Goal: Information Seeking & Learning: Learn about a topic

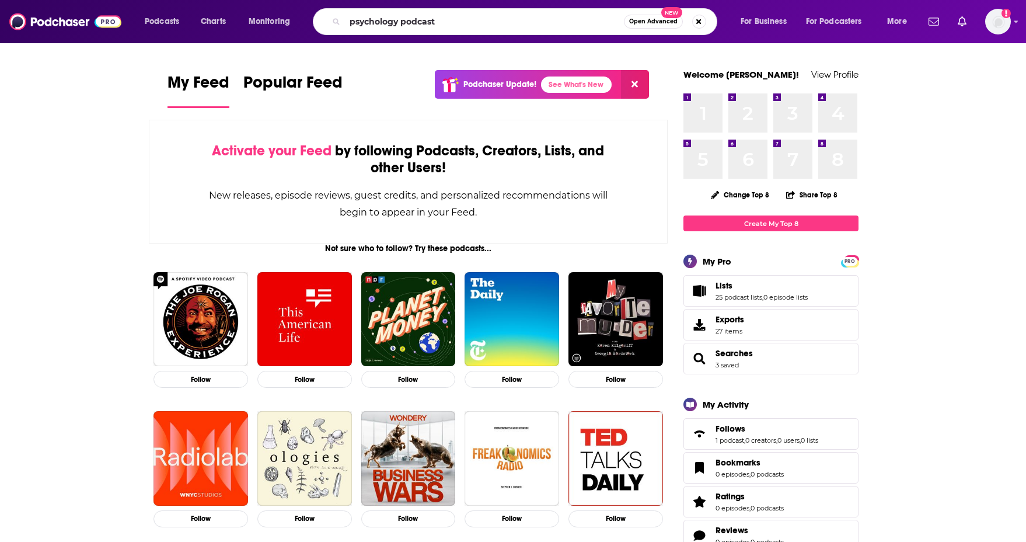
type input "psychology podcast"
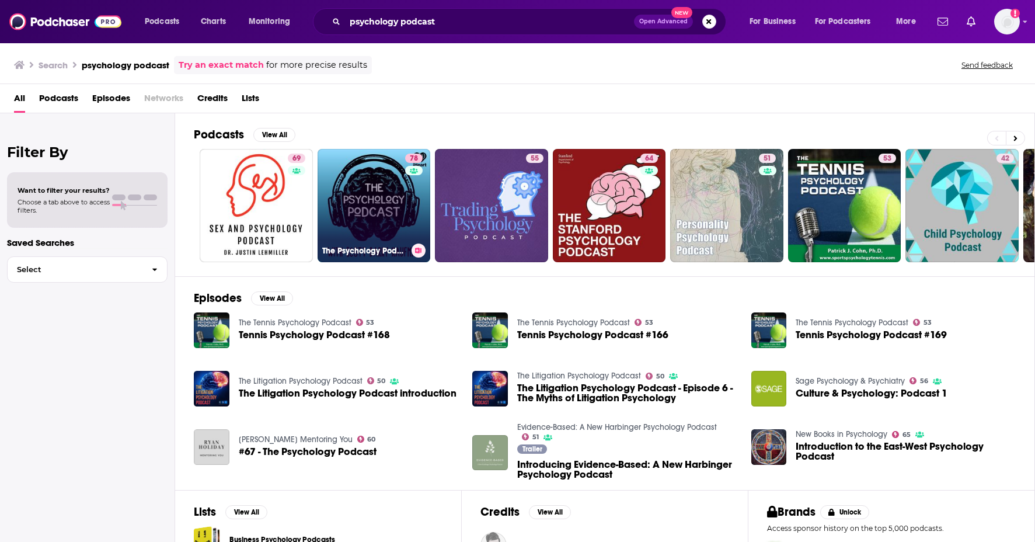
click at [376, 204] on link "78 The Psychology Podcast" at bounding box center [374, 205] width 113 height 113
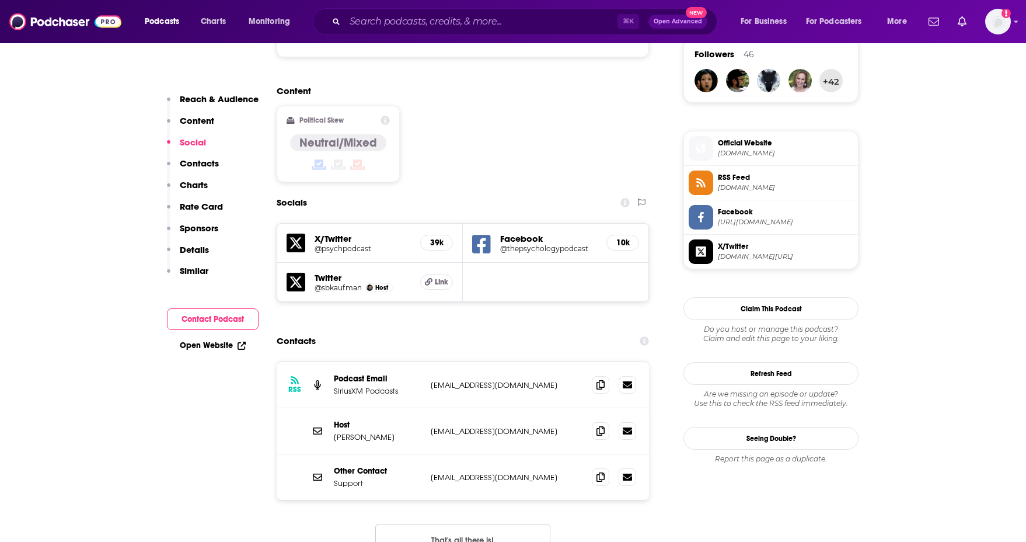
scroll to position [864, 0]
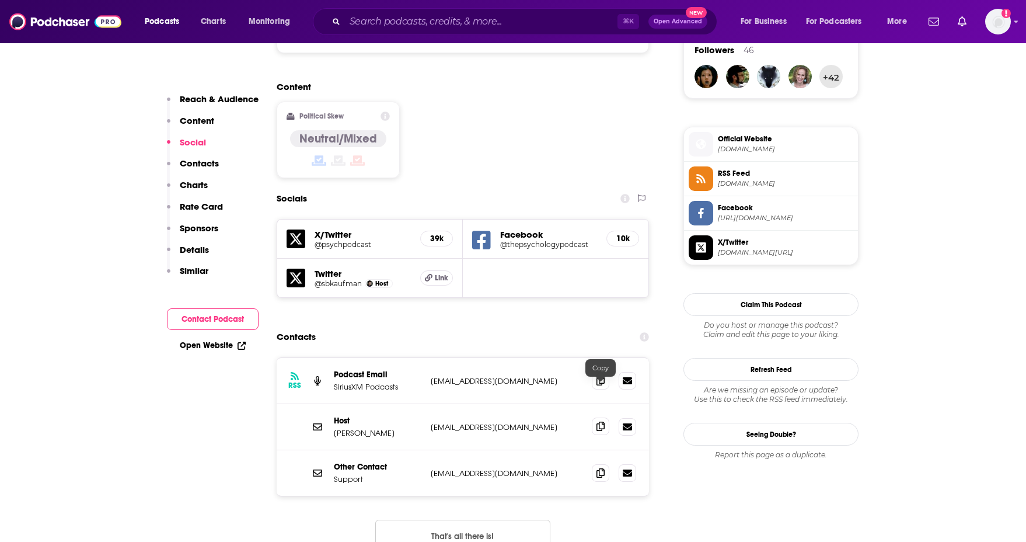
click at [597, 421] on icon at bounding box center [601, 425] width 8 height 9
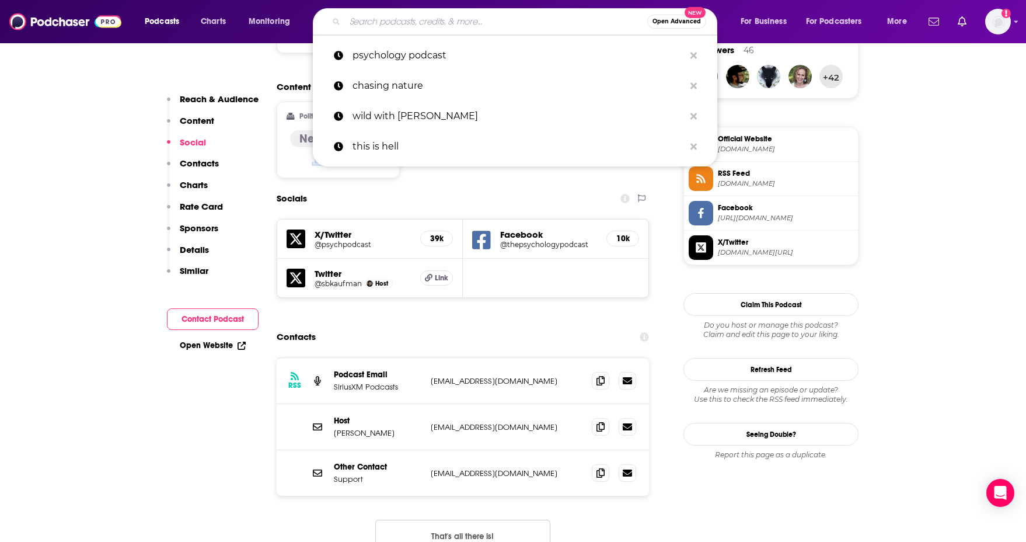
click at [413, 22] on input "Search podcasts, credits, & more..." at bounding box center [496, 21] width 302 height 19
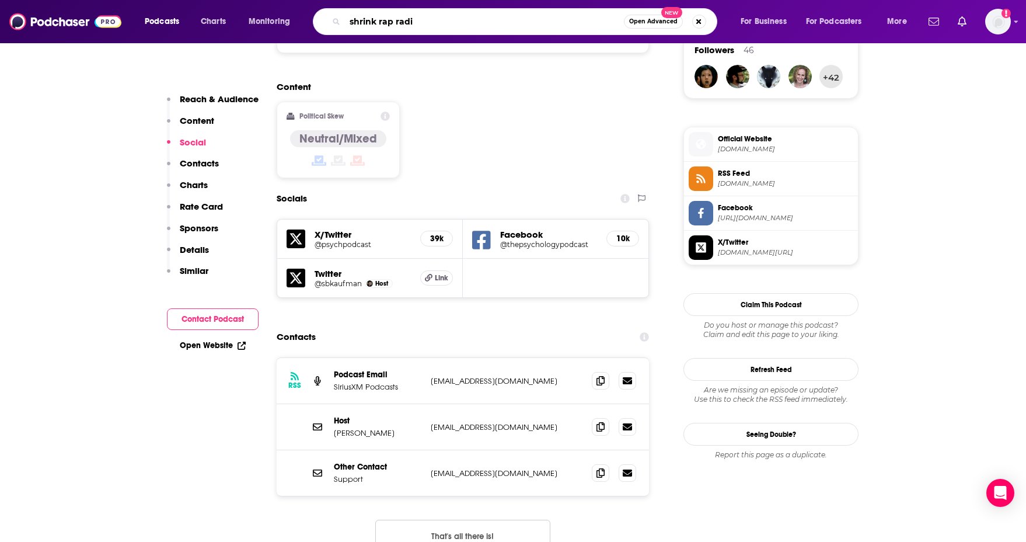
type input "shrink rap radio"
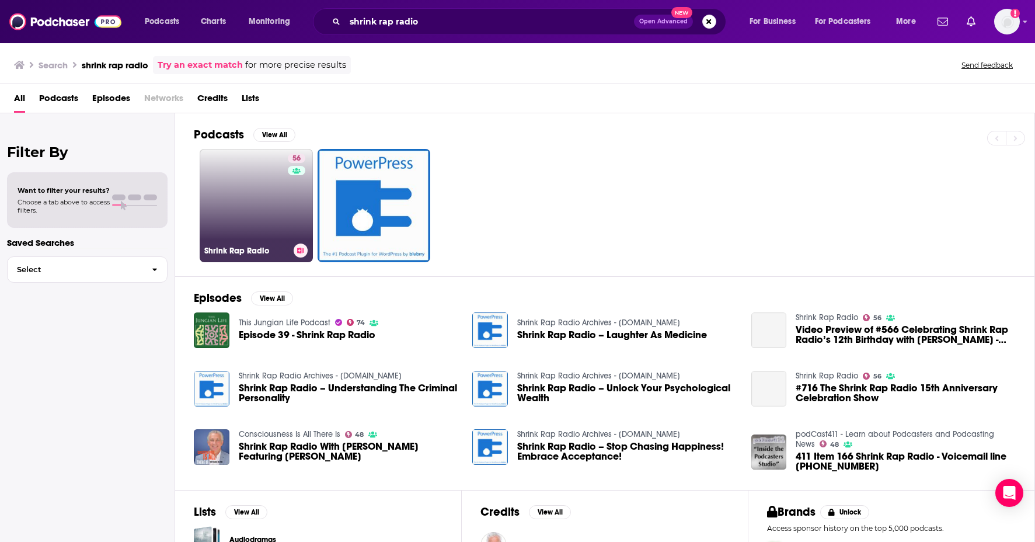
click at [263, 191] on link "56 Shrink Rap Radio" at bounding box center [256, 205] width 113 height 113
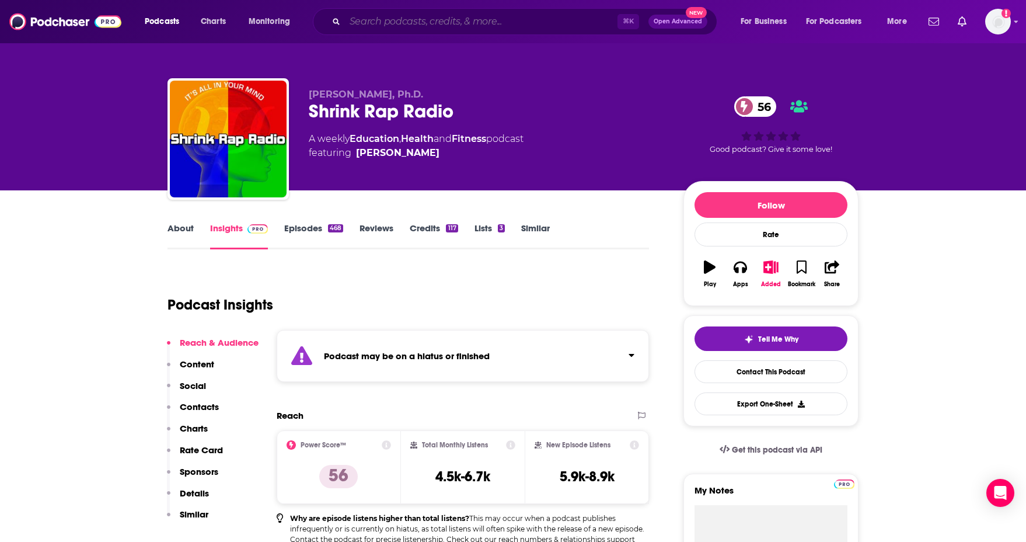
click at [574, 16] on input "Search podcasts, credits, & more..." at bounding box center [481, 21] width 273 height 19
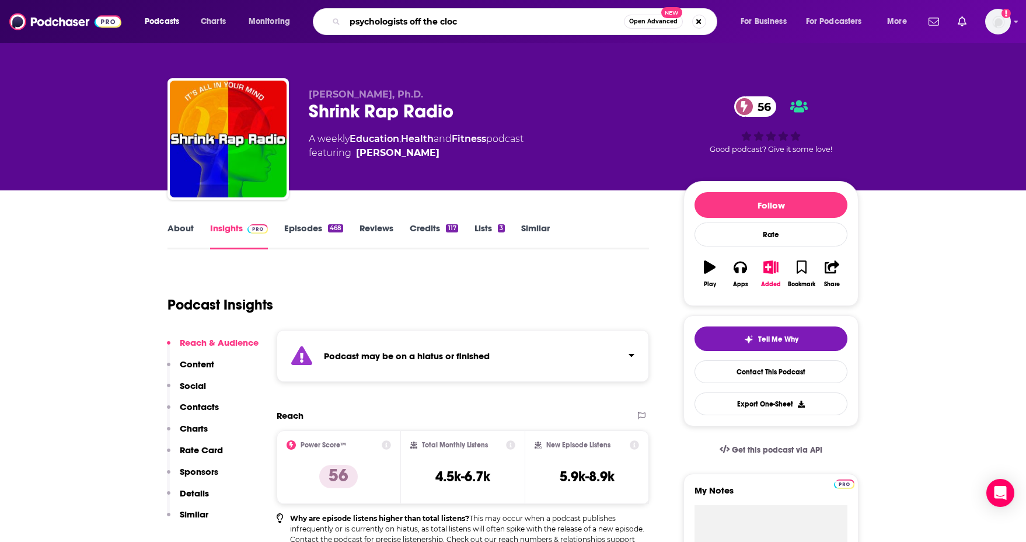
type input "psychologists off the clock"
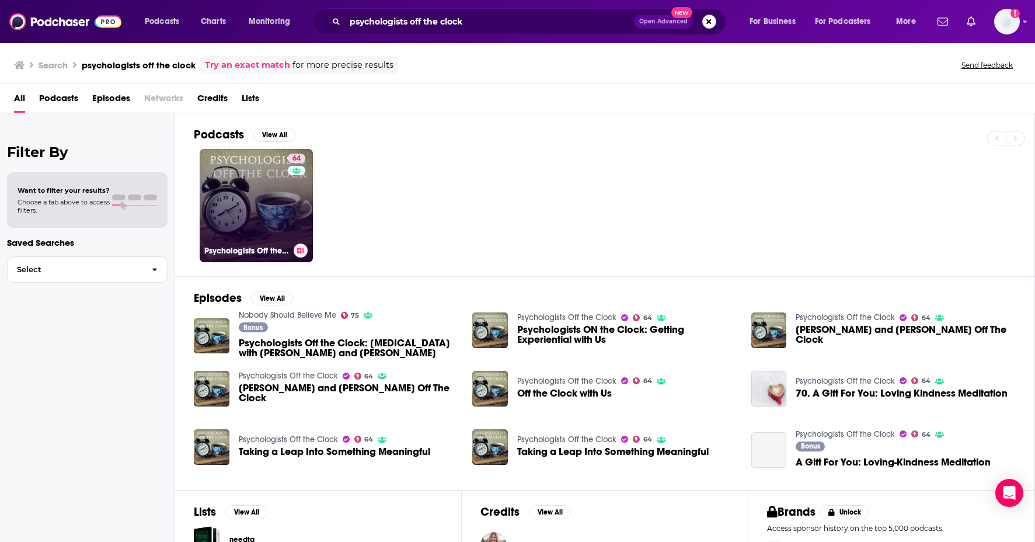
click at [285, 189] on link "64 Psychologists Off the Clock" at bounding box center [256, 205] width 113 height 113
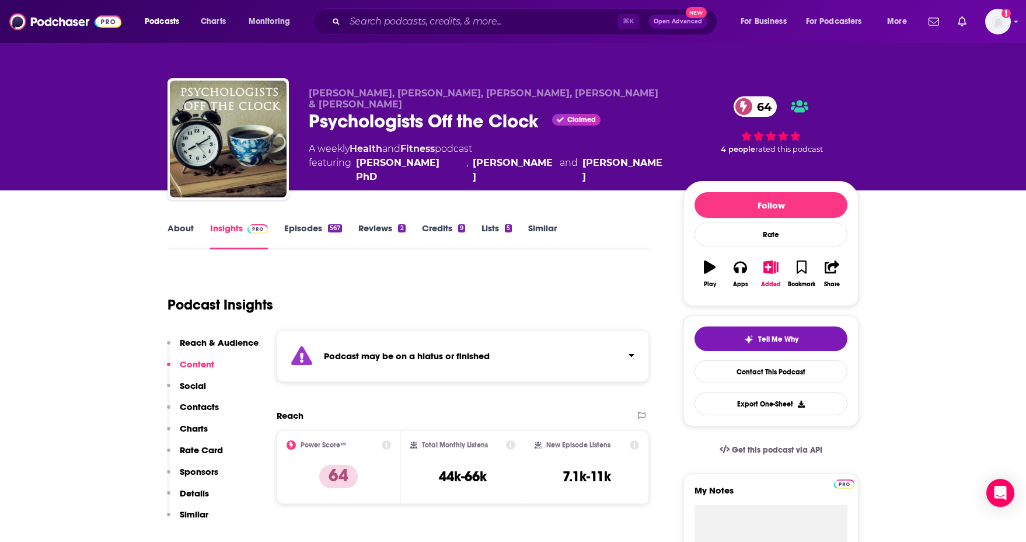
click at [547, 225] on link "Similar" at bounding box center [542, 235] width 29 height 27
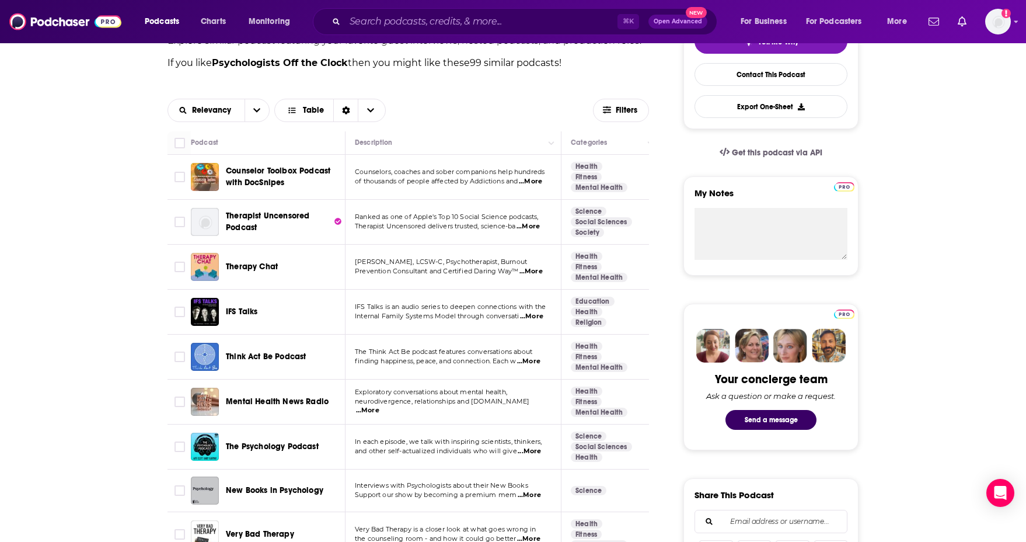
scroll to position [302, 0]
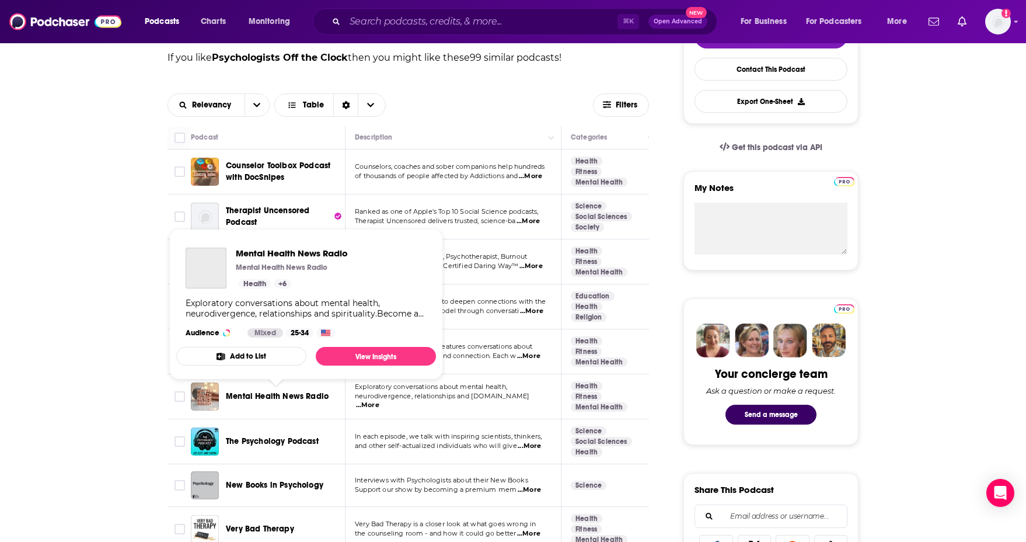
click at [264, 396] on span "Mental Health News Radio" at bounding box center [277, 396] width 103 height 10
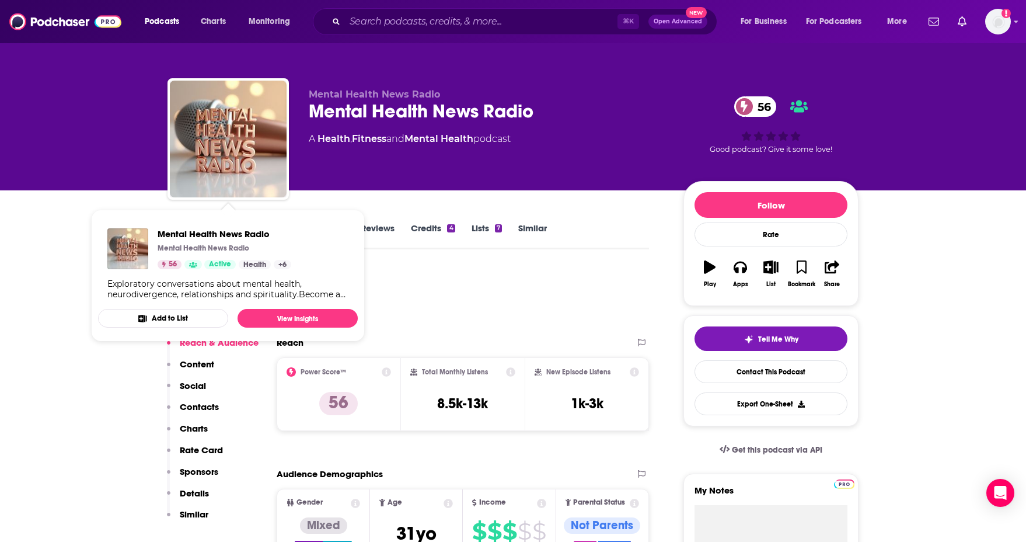
click at [358, 162] on div "Mental Health News Radio Mental Health News Radio 56 A Health , Fitness and Men…" at bounding box center [487, 135] width 356 height 93
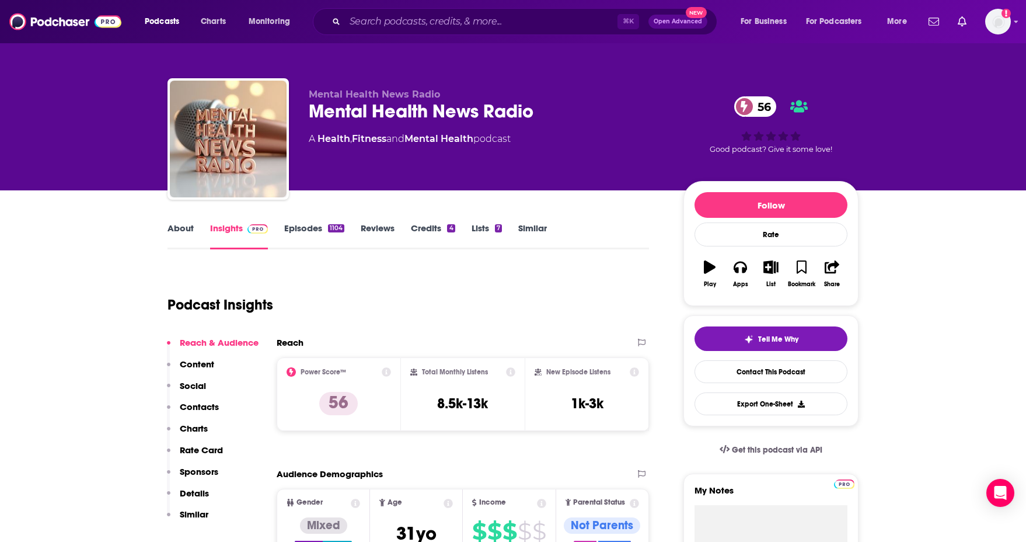
click at [303, 233] on link "Episodes 1104" at bounding box center [314, 235] width 60 height 27
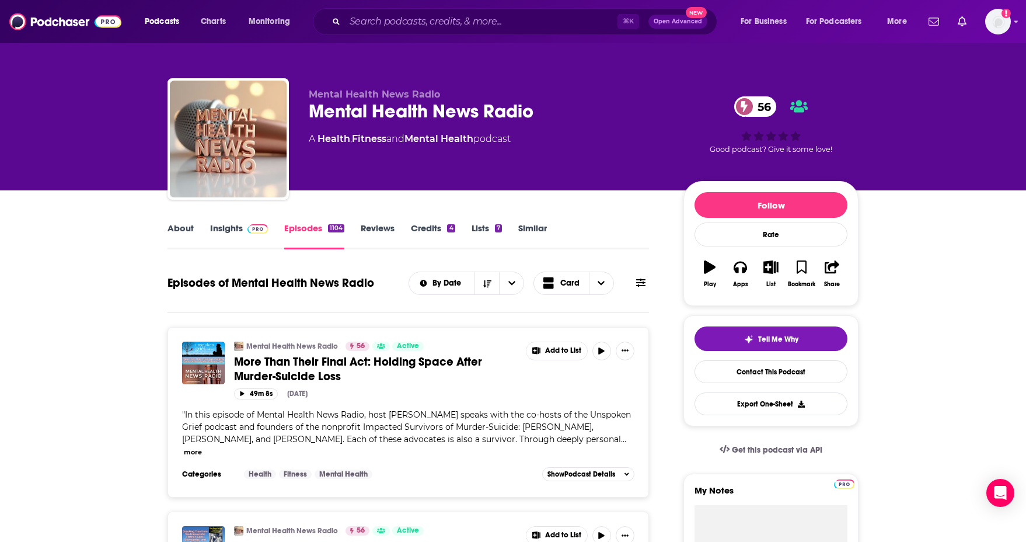
click at [535, 226] on link "Similar" at bounding box center [532, 235] width 29 height 27
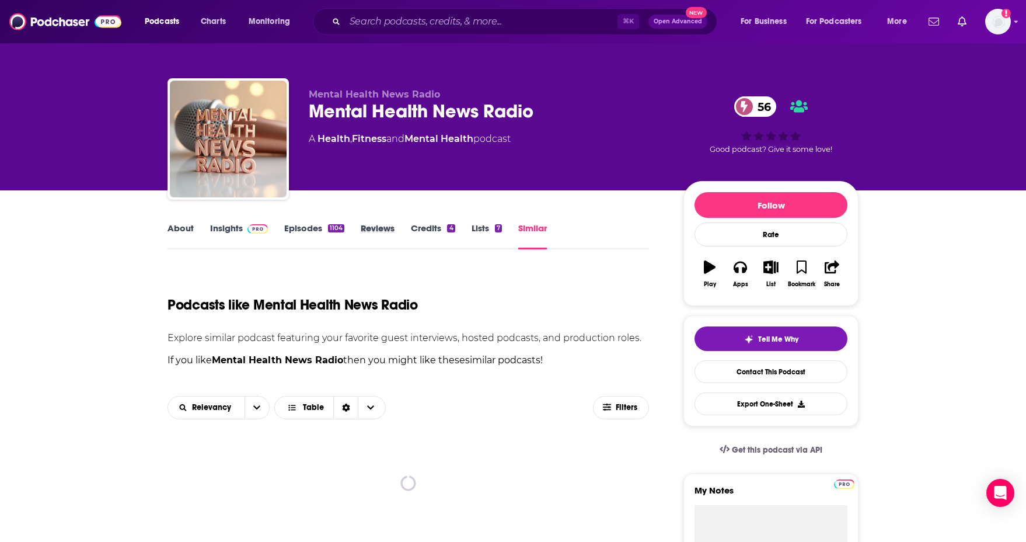
click at [402, 238] on div "Reviews" at bounding box center [386, 235] width 50 height 27
click at [190, 229] on link "About" at bounding box center [181, 235] width 26 height 27
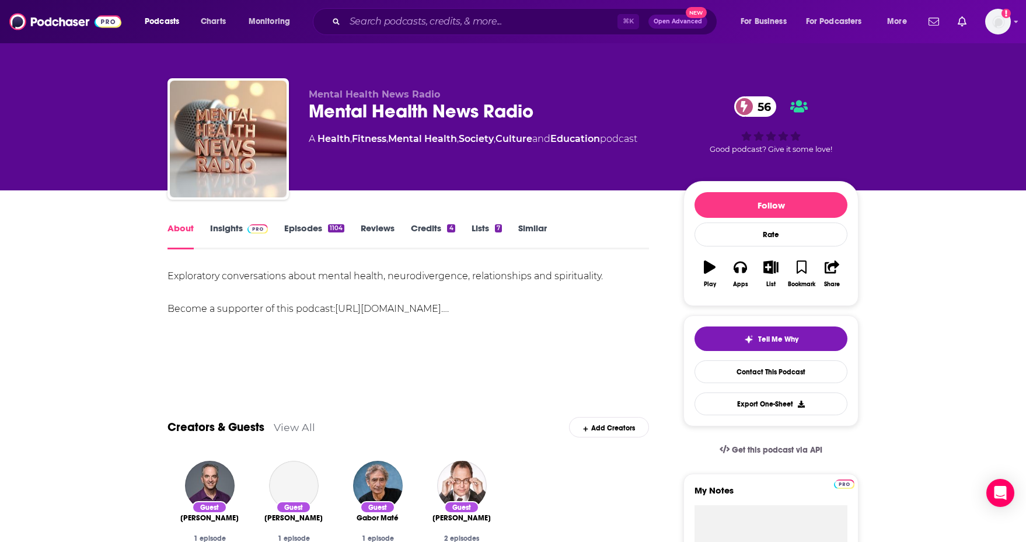
click at [226, 229] on link "Insights" at bounding box center [239, 235] width 58 height 27
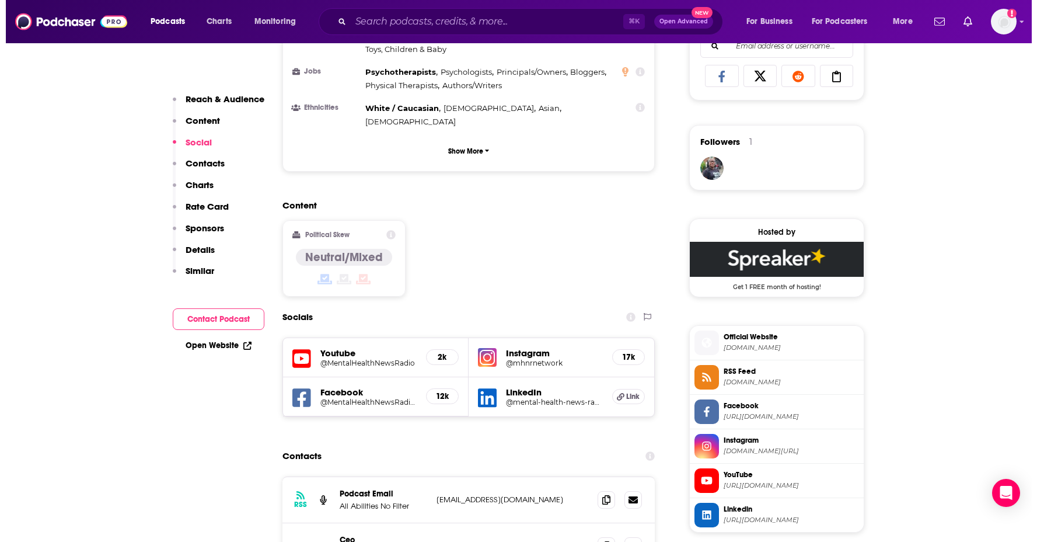
scroll to position [939, 0]
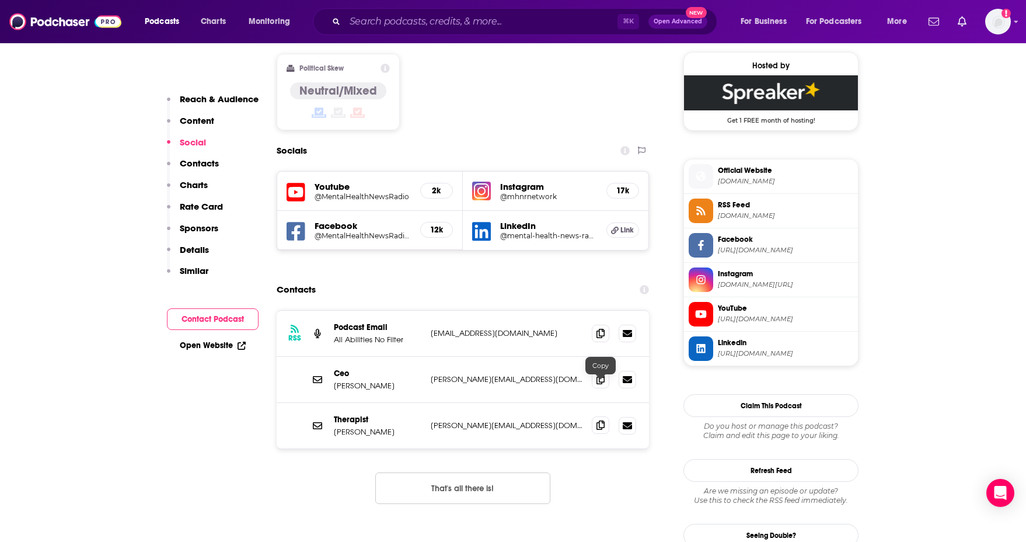
click at [600, 420] on icon at bounding box center [601, 424] width 8 height 9
